Goal: Transaction & Acquisition: Purchase product/service

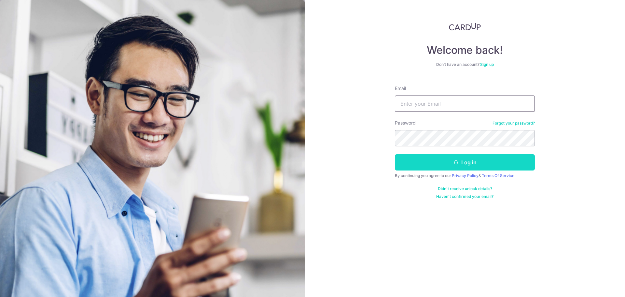
type input "[EMAIL_ADDRESS][DOMAIN_NAME]"
click at [461, 165] on button "Log in" at bounding box center [465, 162] width 140 height 16
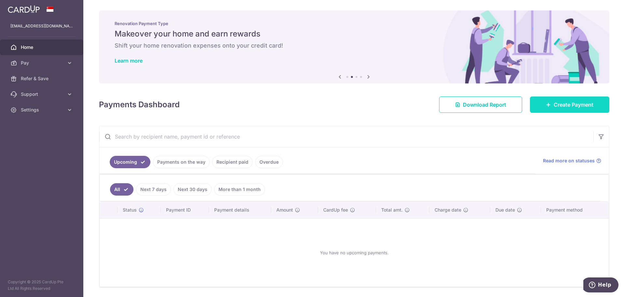
click at [549, 103] on link "Create Payment" at bounding box center [569, 104] width 79 height 16
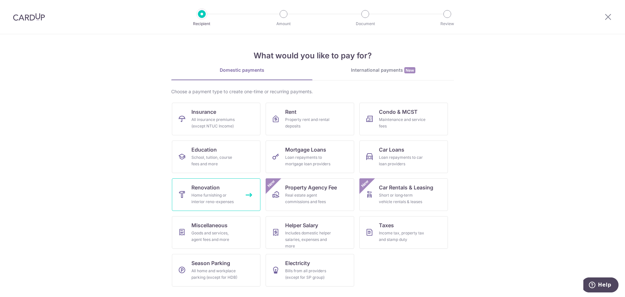
click at [216, 187] on span "Renovation" at bounding box center [206, 187] width 28 height 8
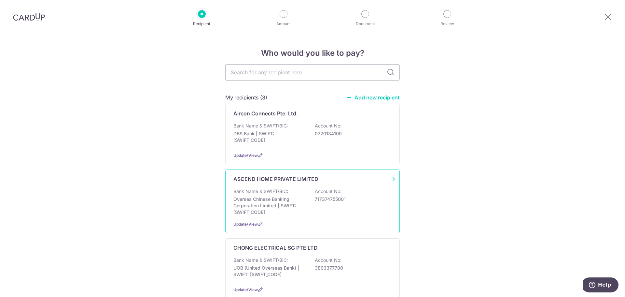
click at [324, 182] on div "ASCEND HOME PRIVATE LIMITED" at bounding box center [309, 179] width 151 height 8
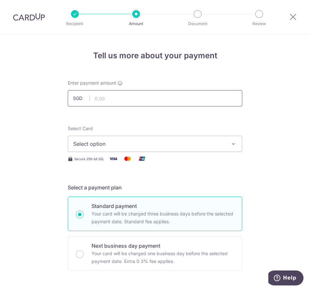
click at [133, 105] on input "text" at bounding box center [155, 98] width 175 height 16
type input "28,910.00"
click at [173, 145] on span "Select option" at bounding box center [149, 144] width 152 height 8
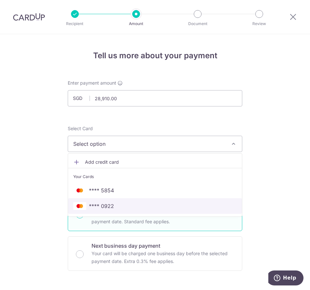
click at [117, 209] on span "**** 0922" at bounding box center [155, 206] width 164 height 8
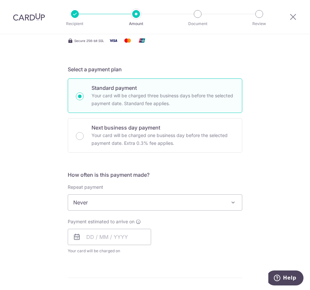
scroll to position [130, 0]
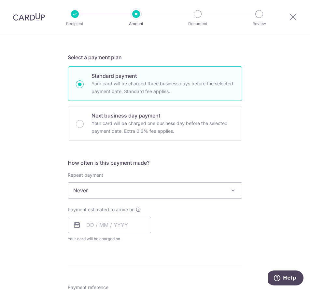
click at [109, 193] on span "Never" at bounding box center [155, 191] width 174 height 16
click at [36, 228] on div "Tell us more about your payment Enter payment amount SGD 28,910.00 28910.00 Sel…" at bounding box center [155, 222] width 310 height 636
click at [90, 223] on input "text" at bounding box center [109, 225] width 83 height 16
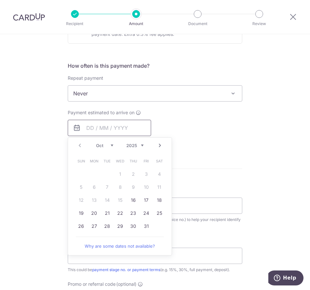
scroll to position [228, 0]
click at [129, 201] on link "16" at bounding box center [133, 199] width 10 height 10
type input "[DATE]"
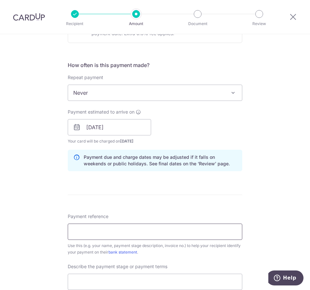
click at [93, 233] on input "Payment reference" at bounding box center [155, 232] width 175 height 16
type input "AE/GS/EN/241022"
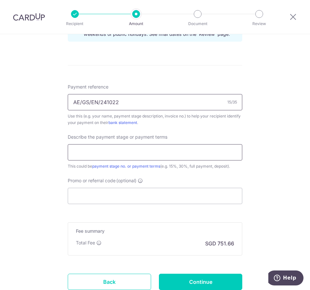
scroll to position [358, 0]
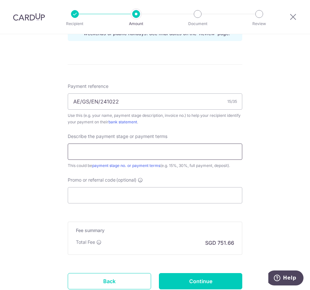
click at [109, 157] on input "text" at bounding box center [155, 152] width 175 height 16
click at [90, 195] on input "Promo or referral code (optional)" at bounding box center [155, 195] width 175 height 16
paste input "OFF225"
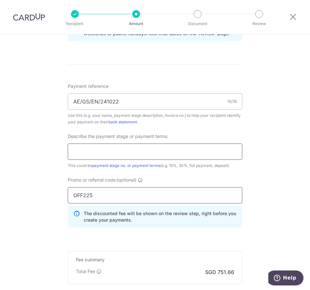
type input "OFF225"
click at [98, 156] on input "text" at bounding box center [155, 152] width 175 height 16
type input "3rd Payment"
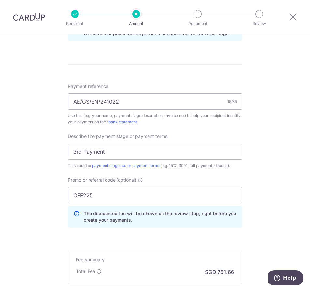
click at [58, 169] on div "Tell us more about your payment Enter payment amount SGD 28,910.00 28910.00 Sel…" at bounding box center [155, 22] width 310 height 692
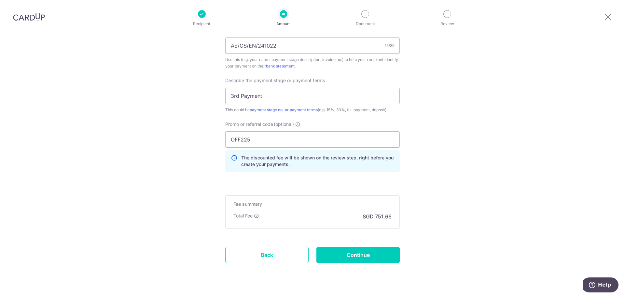
scroll to position [426, 0]
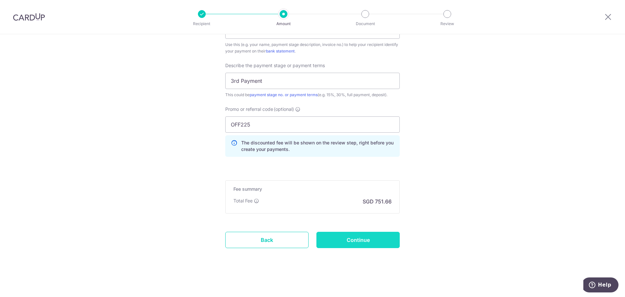
click at [366, 241] on input "Continue" at bounding box center [358, 240] width 83 height 16
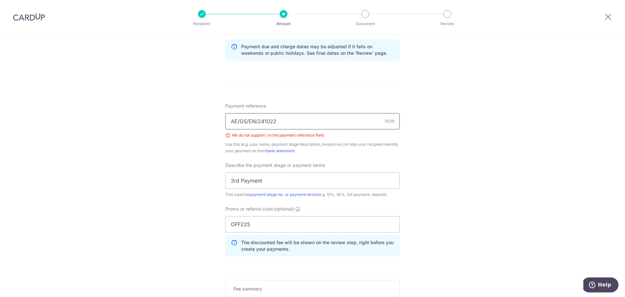
click at [237, 120] on input "AE/GS/EN/241022" at bounding box center [312, 121] width 175 height 16
click at [248, 122] on input "AE GS/EN/241022" at bounding box center [312, 121] width 175 height 16
click at [255, 122] on input "AE GS EN/241022" at bounding box center [312, 121] width 175 height 16
type input "AE GS EN 241022"
click at [445, 206] on div "Tell us more about your payment Enter payment amount SGD 28,910.00 28910.00 Sel…" at bounding box center [312, 47] width 625 height 698
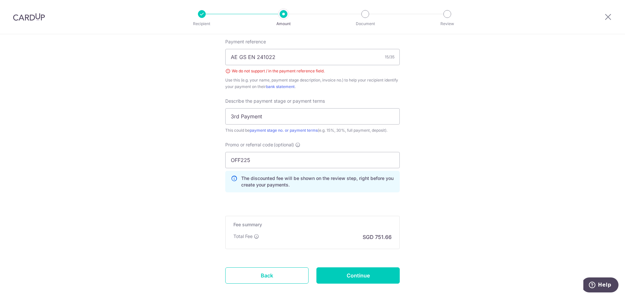
scroll to position [401, 0]
click at [360, 270] on input "Continue" at bounding box center [358, 274] width 83 height 16
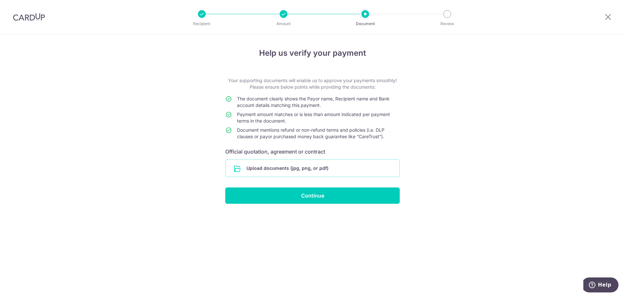
click at [295, 169] on input "file" at bounding box center [313, 168] width 174 height 17
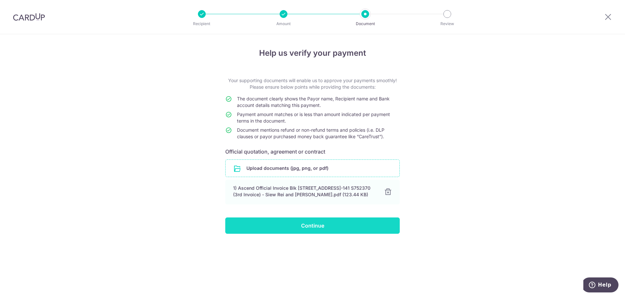
click at [335, 222] on input "Continue" at bounding box center [312, 225] width 175 height 16
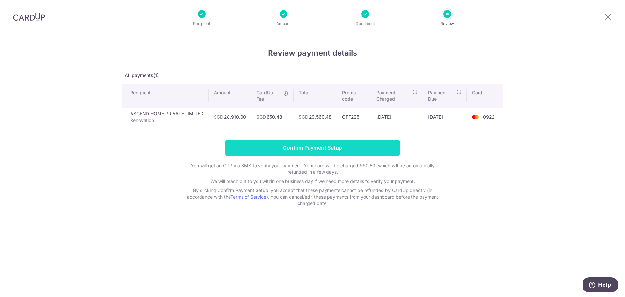
click at [336, 151] on input "Confirm Payment Setup" at bounding box center [312, 147] width 175 height 16
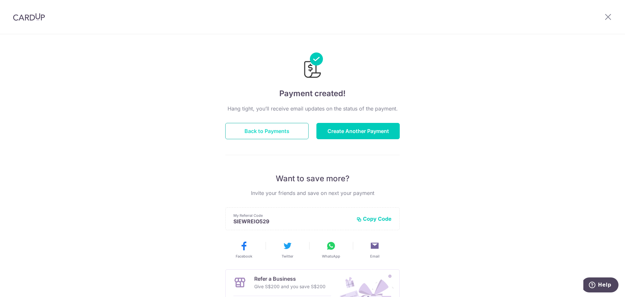
click at [264, 130] on button "Back to Payments" at bounding box center [266, 131] width 83 height 16
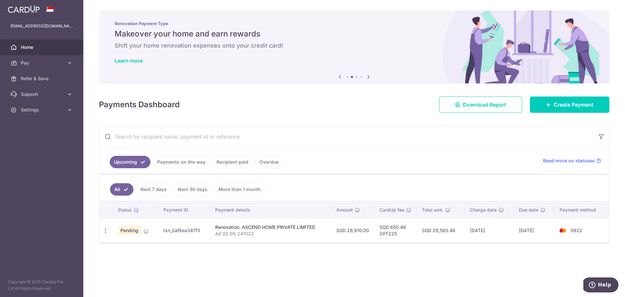
click at [219, 163] on link "Recipient paid" at bounding box center [232, 162] width 40 height 12
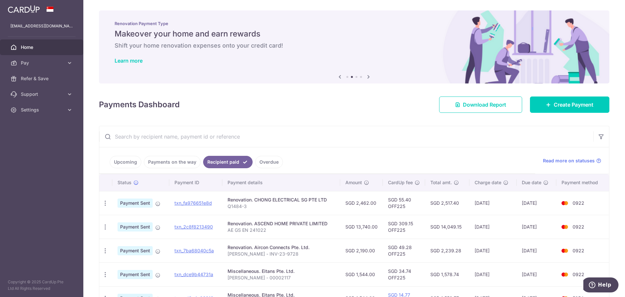
scroll to position [33, 0]
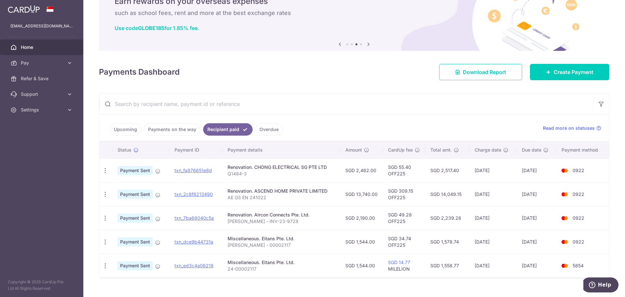
click at [113, 130] on link "Upcoming" at bounding box center [126, 129] width 32 height 12
